Goal: Book appointment/travel/reservation

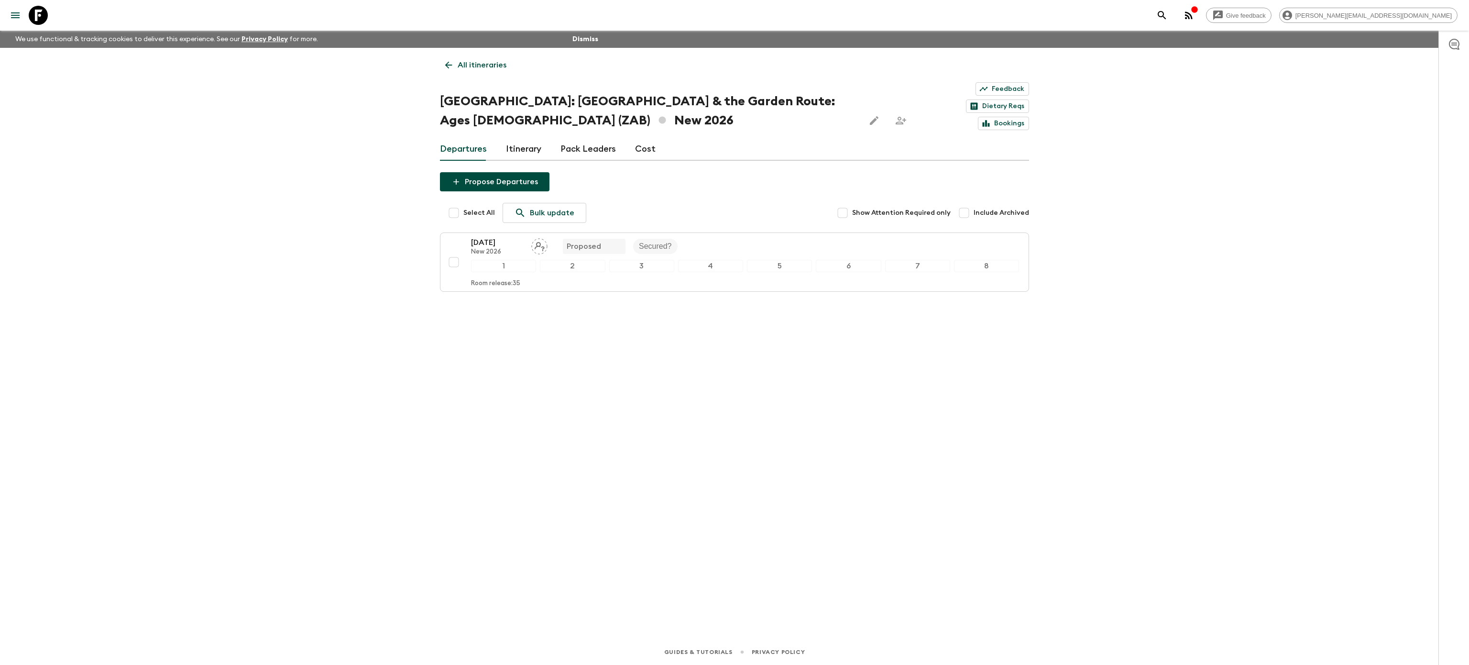
click at [17, 16] on icon "menu" at bounding box center [15, 15] width 11 height 11
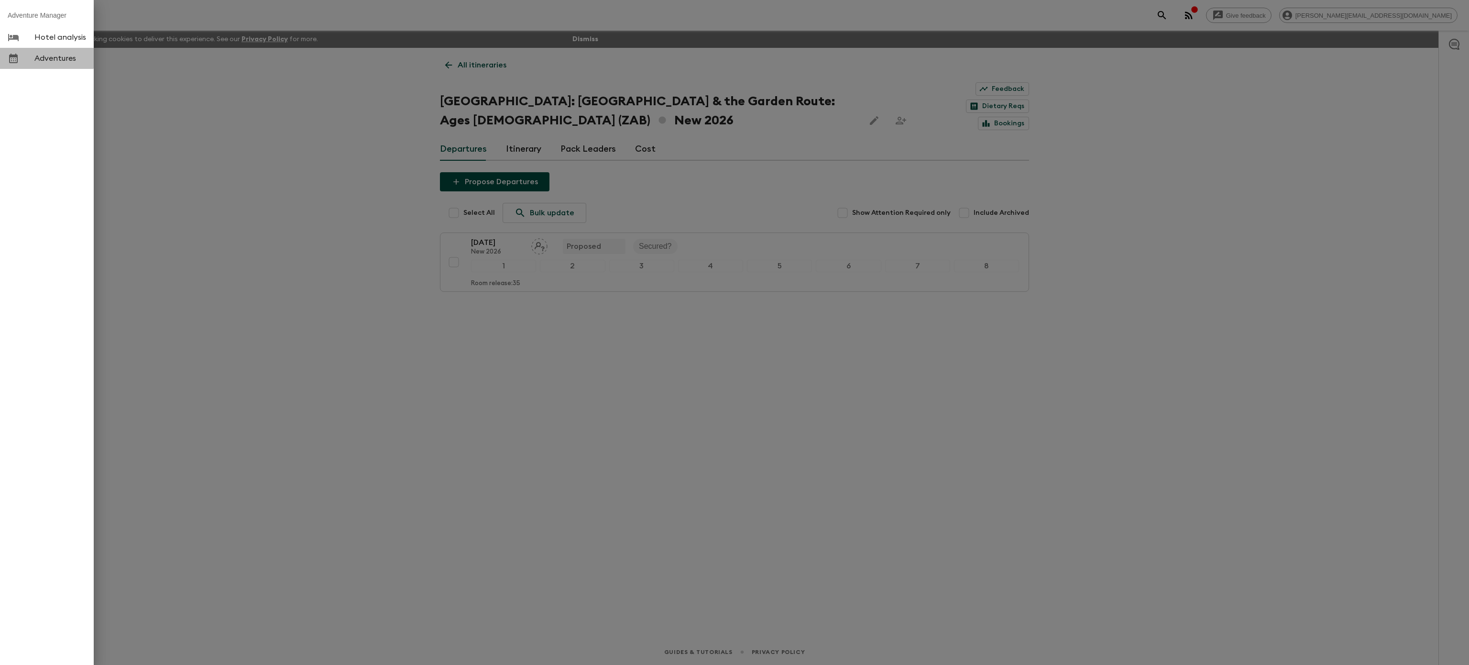
click at [30, 57] on div at bounding box center [21, 58] width 27 height 11
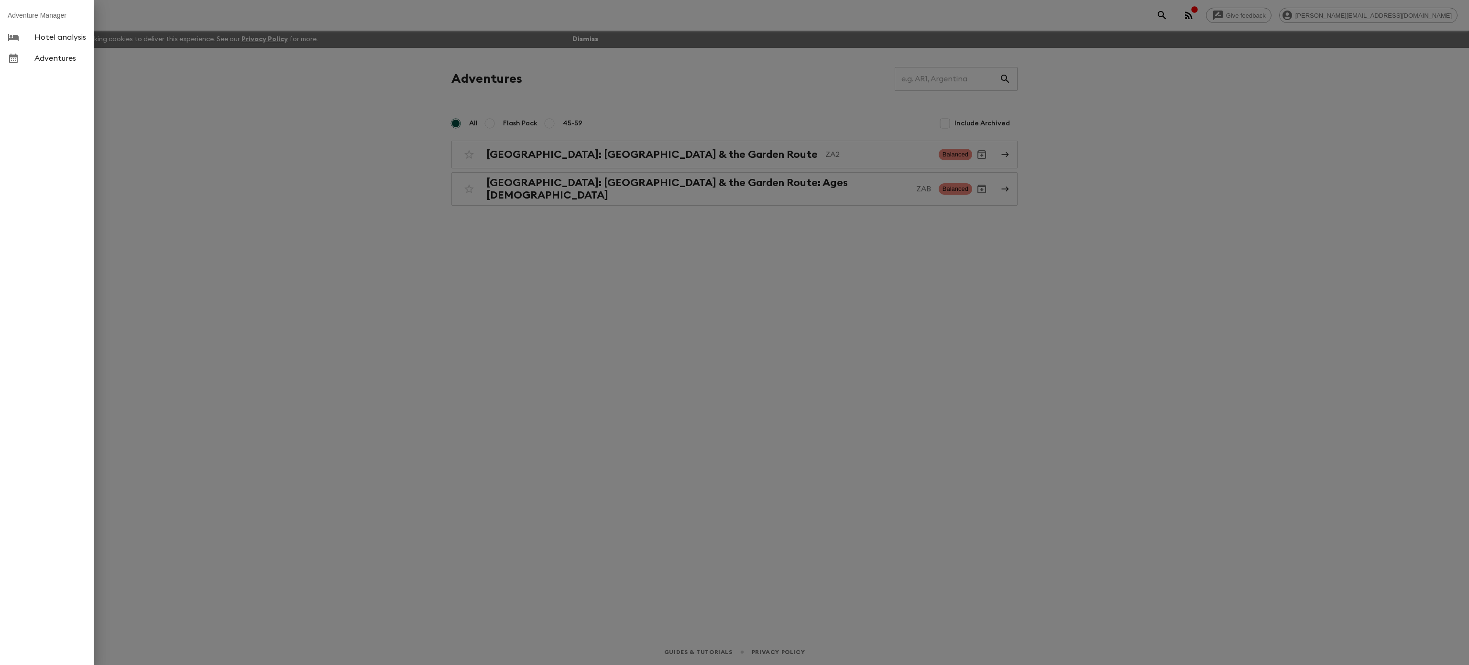
click at [647, 157] on div at bounding box center [734, 332] width 1469 height 665
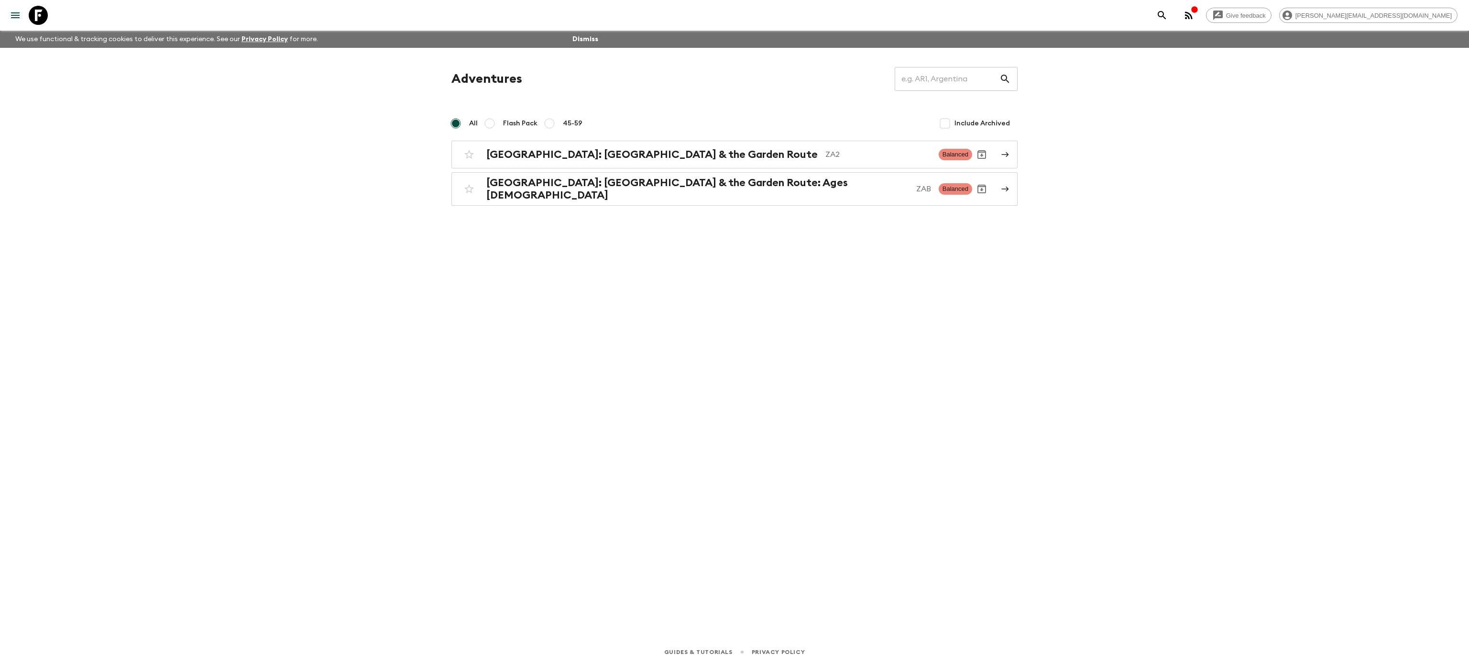
click at [647, 157] on h2 "[GEOGRAPHIC_DATA]: [GEOGRAPHIC_DATA] & the Garden Route" at bounding box center [651, 154] width 331 height 12
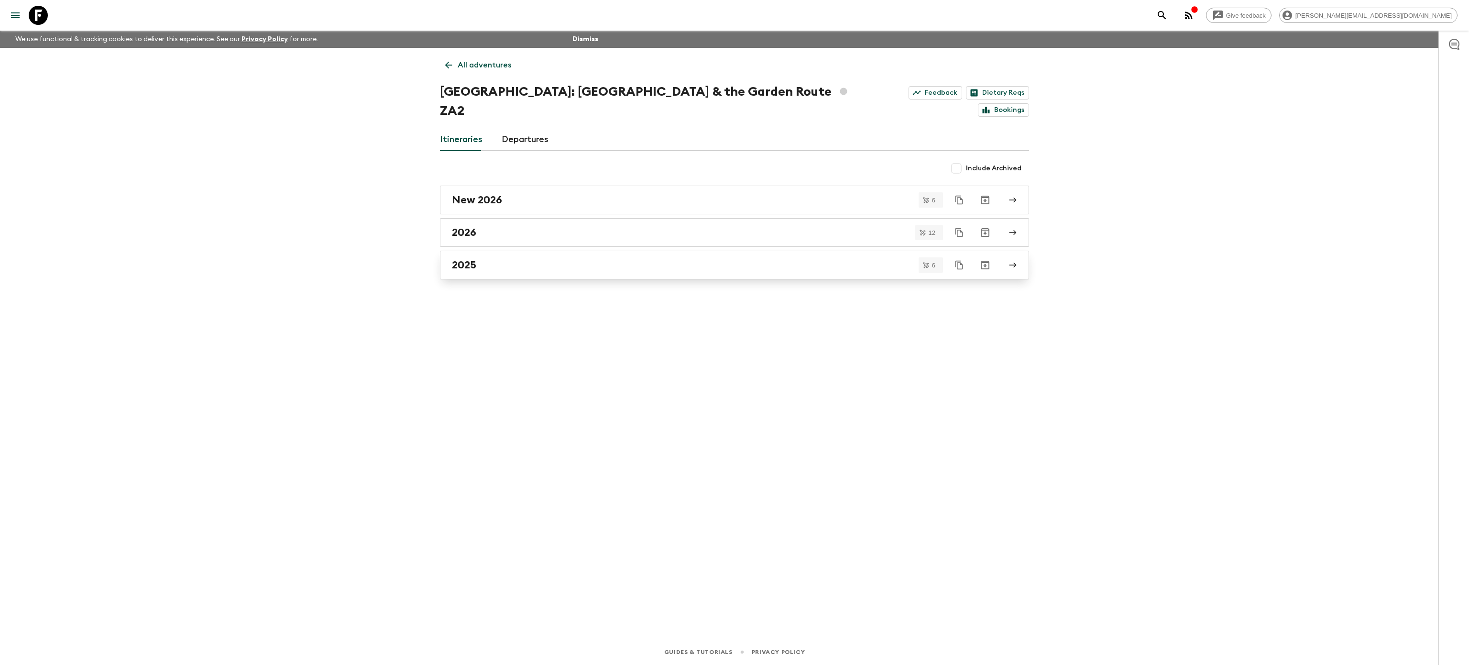
click at [509, 259] on div "2025" at bounding box center [725, 265] width 547 height 12
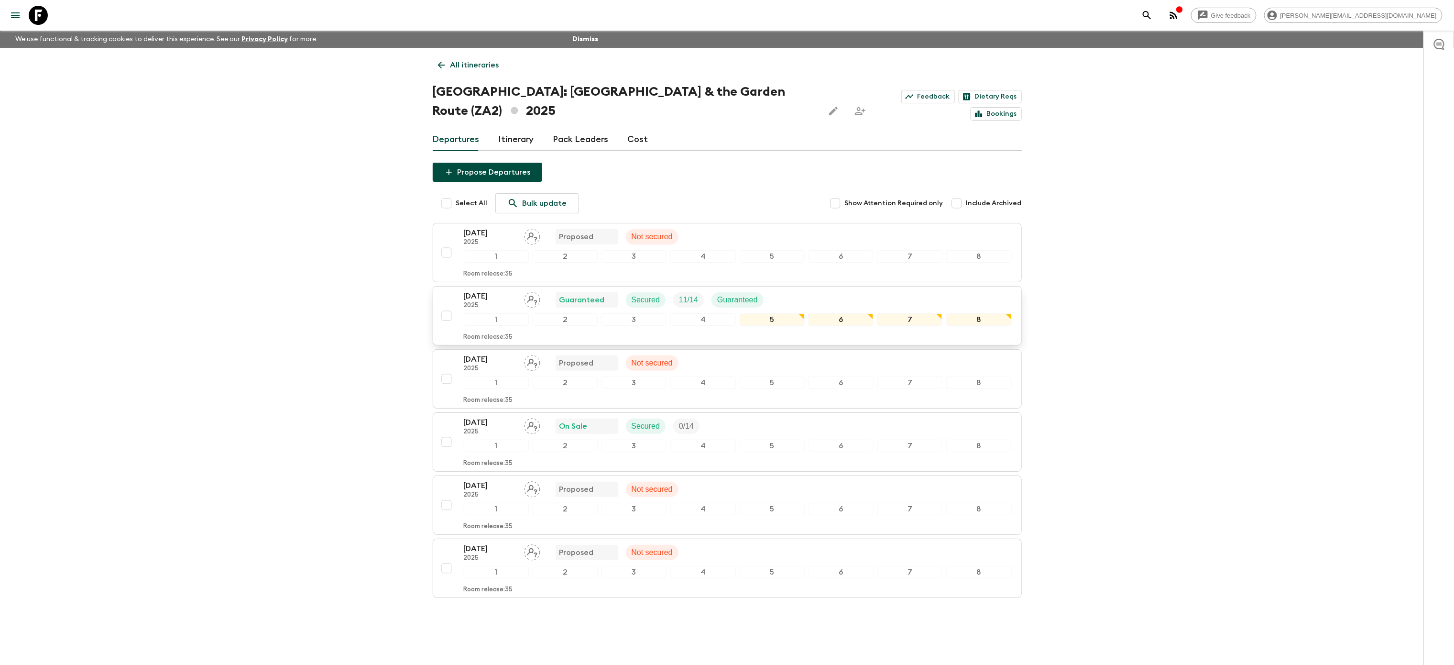
click at [541, 330] on div "Room release: 35" at bounding box center [738, 335] width 548 height 11
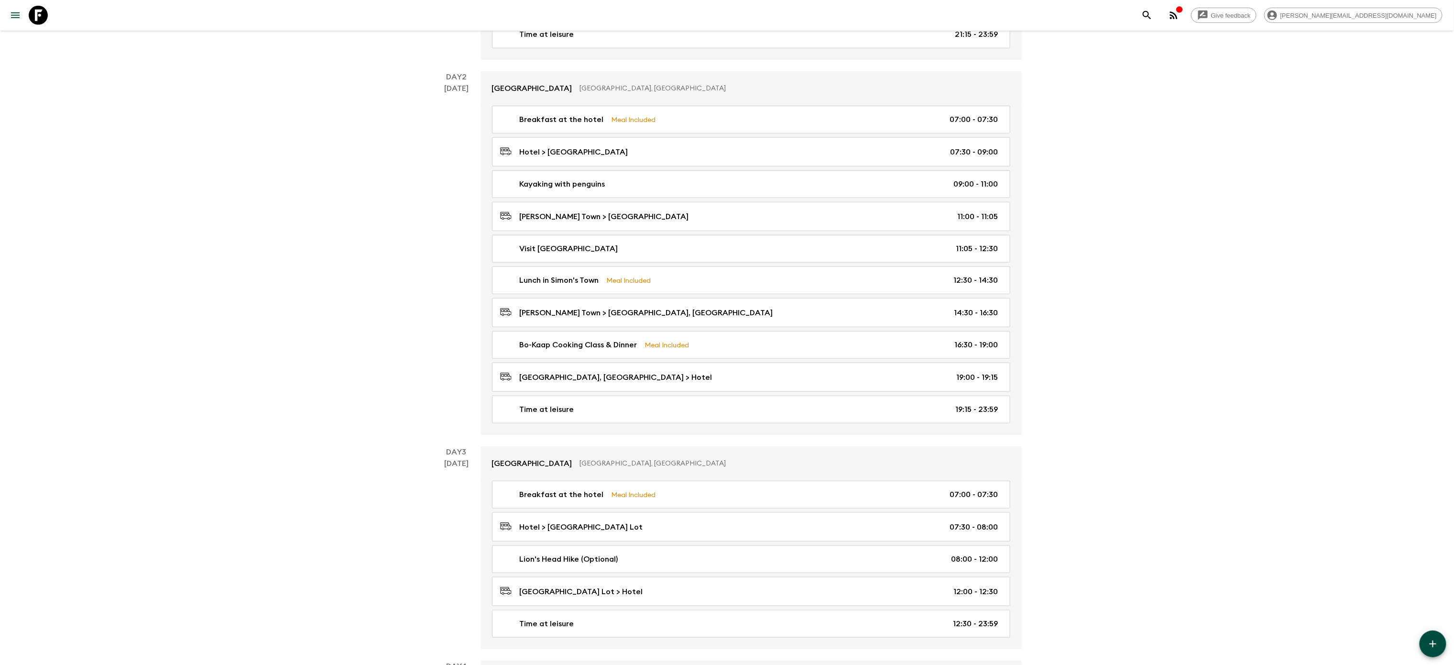
scroll to position [410, 0]
